Goal: Task Accomplishment & Management: Use online tool/utility

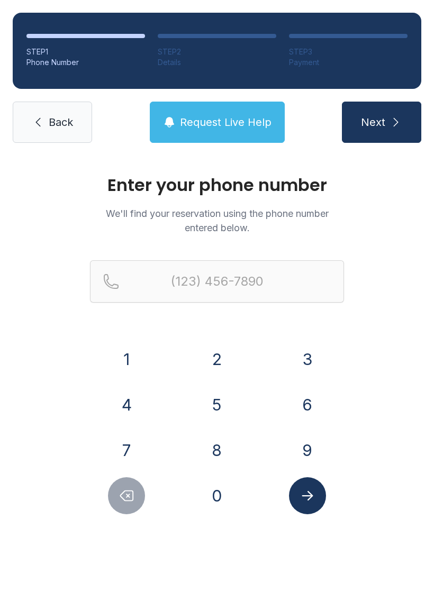
click at [127, 407] on button "4" at bounding box center [126, 404] width 37 height 37
click at [220, 493] on button "0" at bounding box center [216, 495] width 37 height 37
click at [123, 396] on button "4" at bounding box center [126, 404] width 37 height 37
click at [309, 450] on button "9" at bounding box center [307, 450] width 37 height 37
click at [308, 449] on button "9" at bounding box center [307, 450] width 37 height 37
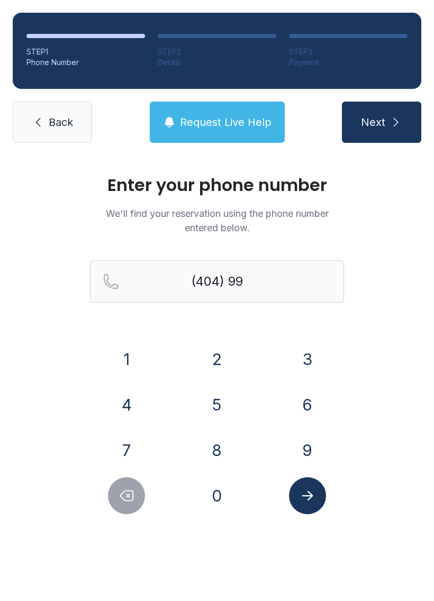
click at [303, 360] on button "3" at bounding box center [307, 359] width 37 height 37
click at [301, 405] on button "6" at bounding box center [307, 404] width 37 height 37
click at [125, 407] on button "4" at bounding box center [126, 404] width 37 height 37
click at [220, 434] on button "8" at bounding box center [216, 450] width 37 height 37
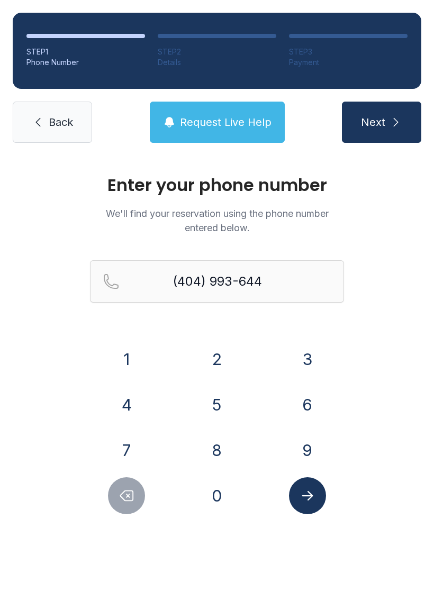
type input "[PHONE_NUMBER]"
click at [392, 134] on button "Next" at bounding box center [381, 122] width 79 height 41
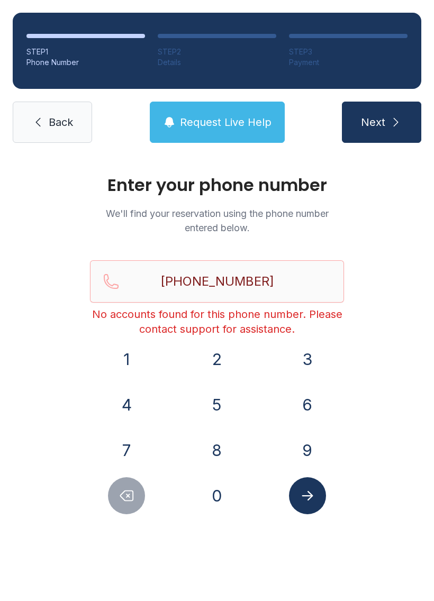
click at [222, 113] on button "Request Live Help" at bounding box center [217, 122] width 135 height 41
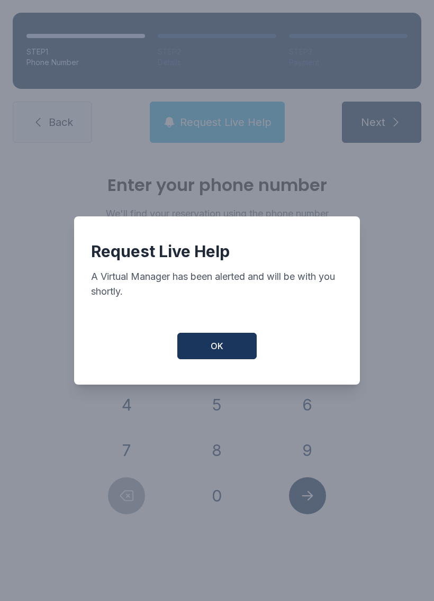
click at [228, 336] on div "Request Live Help A Virtual Manager has been alerted and will be with you short…" at bounding box center [217, 300] width 286 height 168
